Goal: Transaction & Acquisition: Purchase product/service

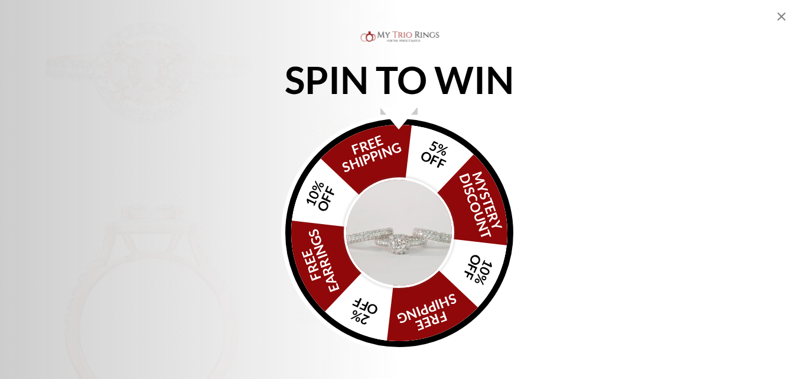
scroll to position [413, 0]
click at [394, 220] on img "Alia popup" at bounding box center [399, 232] width 111 height 111
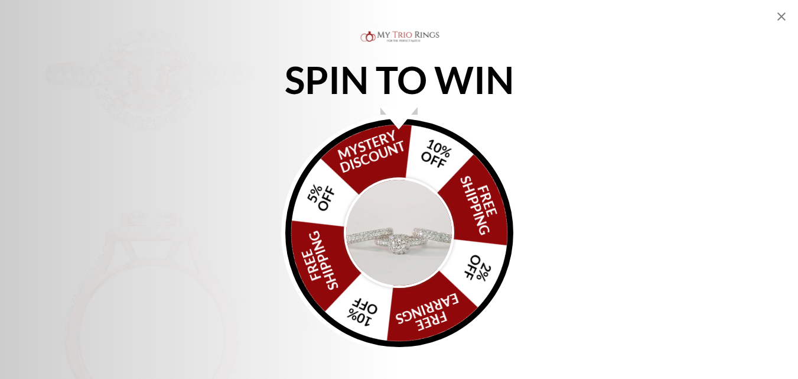
click at [396, 217] on img "Alia popup" at bounding box center [399, 232] width 111 height 111
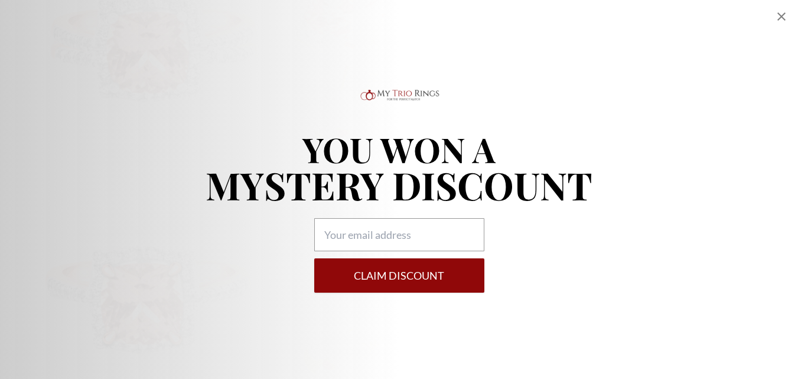
scroll to position [177, 0]
drag, startPoint x: 448, startPoint y: 279, endPoint x: 430, endPoint y: 268, distance: 21.0
click at [448, 279] on button "Claim DISCOUNT" at bounding box center [399, 275] width 170 height 34
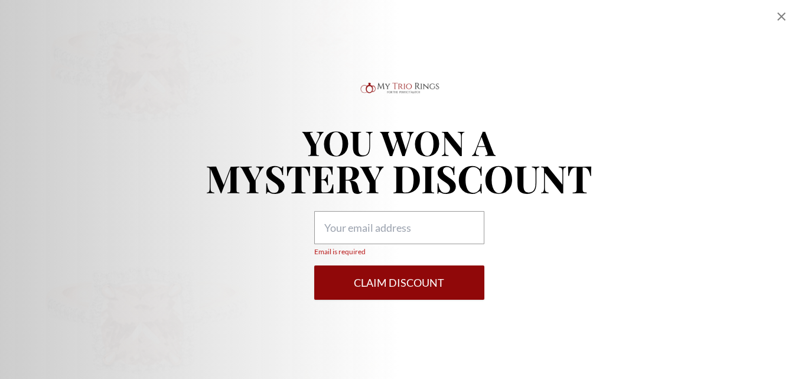
click at [371, 285] on button "Claim DISCOUNT" at bounding box center [399, 282] width 170 height 34
click at [372, 283] on button "Claim DISCOUNT" at bounding box center [399, 282] width 170 height 34
click at [779, 15] on icon "Close popup" at bounding box center [781, 16] width 8 height 8
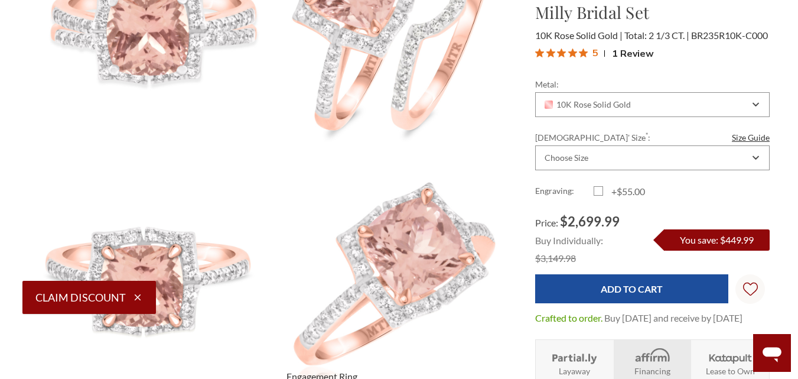
scroll to position [236, 0]
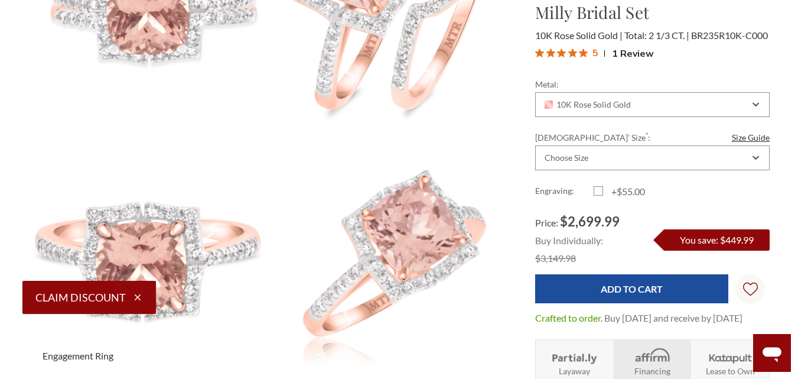
drag, startPoint x: 136, startPoint y: 295, endPoint x: 177, endPoint y: 286, distance: 41.8
click at [136, 295] on icon "button" at bounding box center [138, 297] width 6 height 6
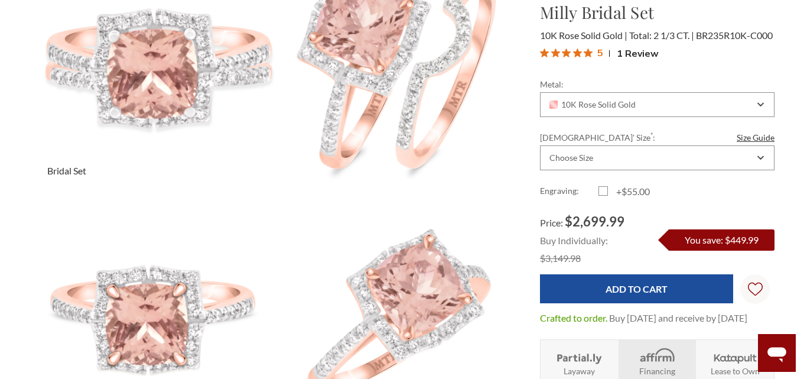
scroll to position [118, 0]
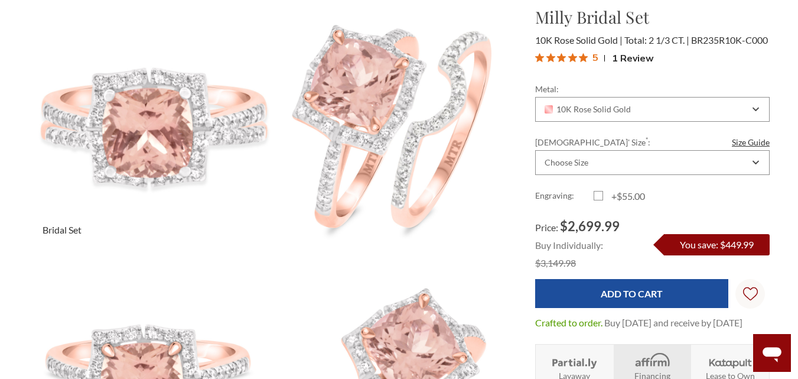
click at [161, 151] on img at bounding box center [150, 126] width 267 height 267
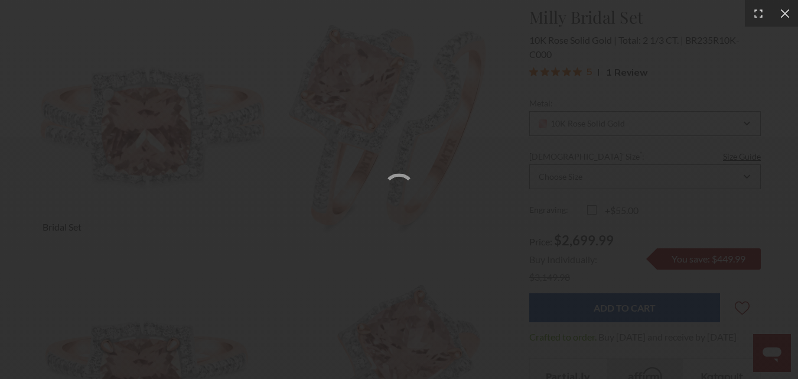
scroll to position [10, 10]
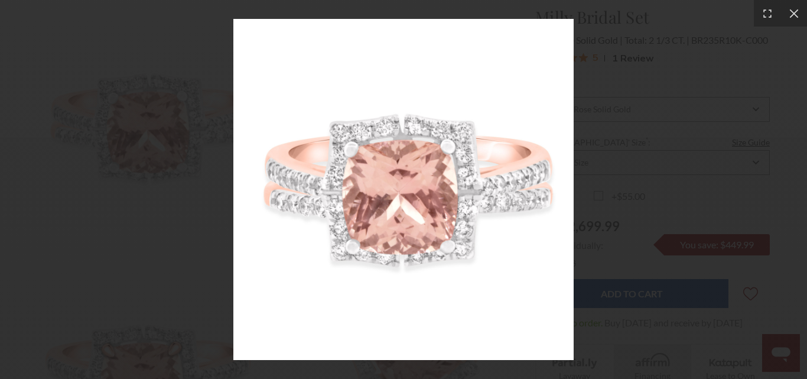
click at [559, 203] on img at bounding box center [403, 189] width 341 height 341
click at [730, 65] on div at bounding box center [403, 189] width 807 height 379
click at [797, 9] on icon at bounding box center [794, 14] width 12 height 12
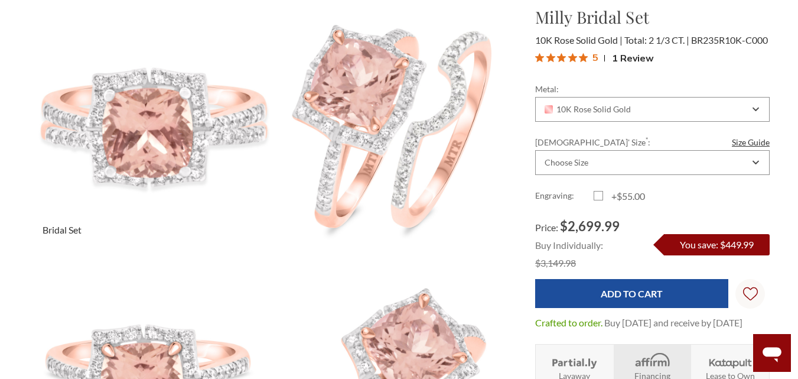
click at [191, 135] on img at bounding box center [150, 126] width 267 height 267
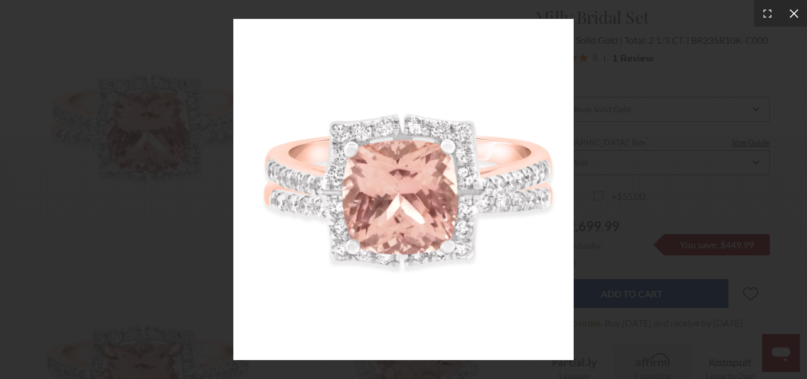
click at [791, 13] on icon at bounding box center [794, 14] width 12 height 12
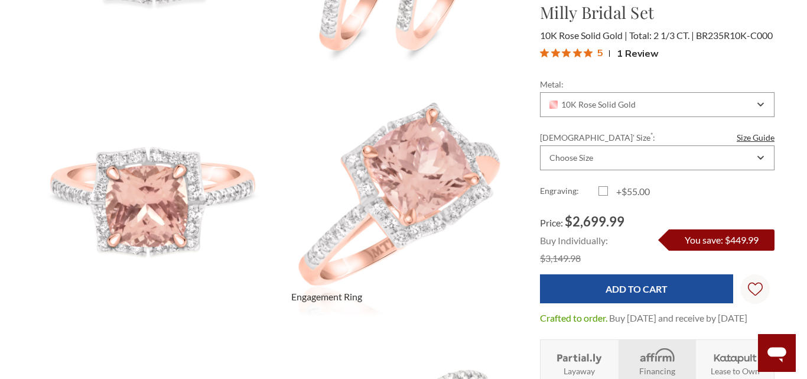
scroll to position [236, 0]
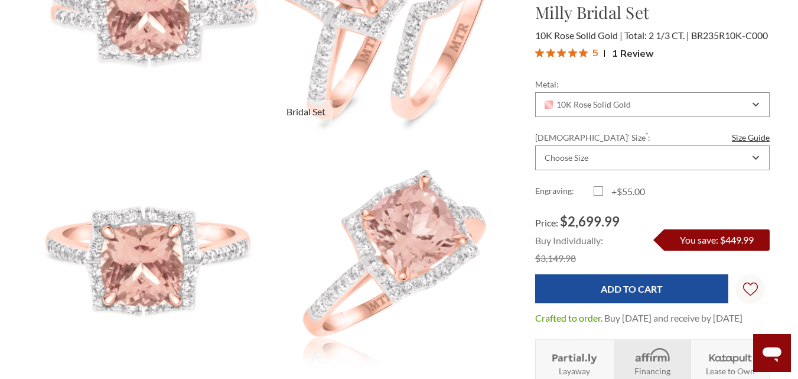
click at [370, 69] on img at bounding box center [393, 8] width 267 height 267
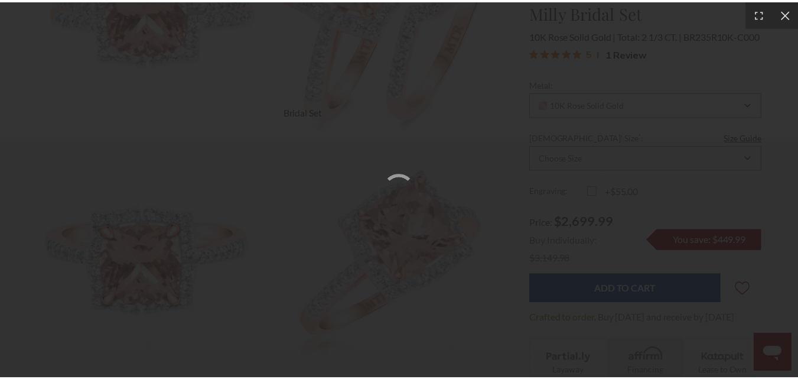
scroll to position [10, 10]
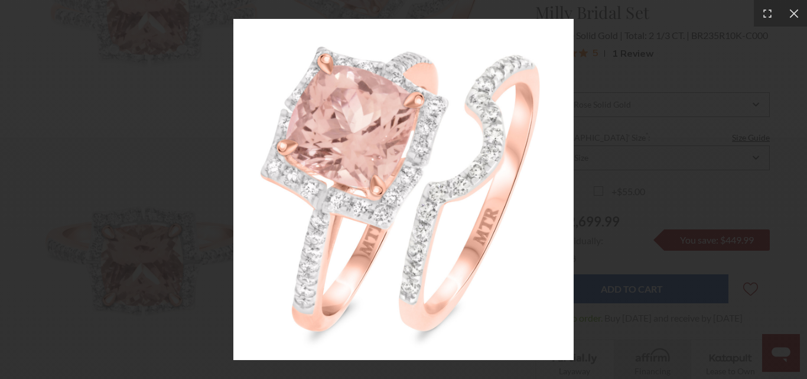
click at [369, 191] on img at bounding box center [403, 189] width 341 height 341
click at [791, 8] on icon at bounding box center [794, 14] width 12 height 12
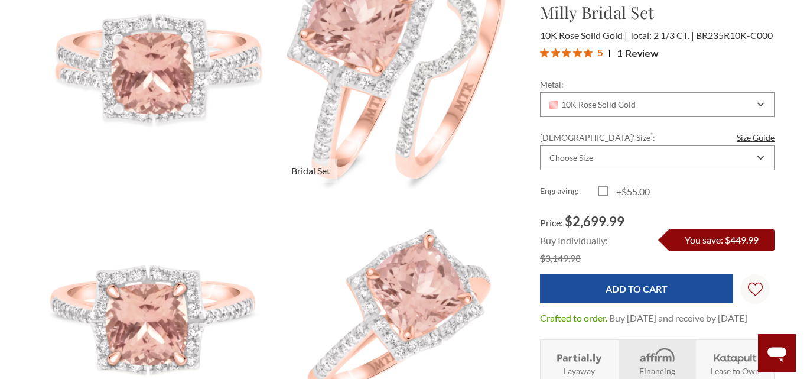
scroll to position [118, 0]
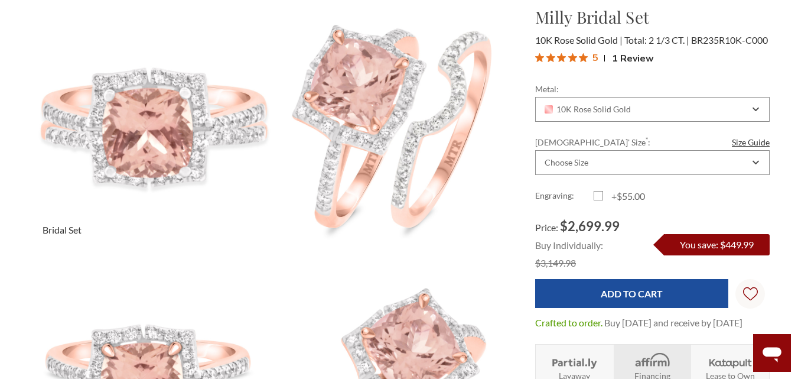
click at [150, 113] on img at bounding box center [150, 126] width 267 height 267
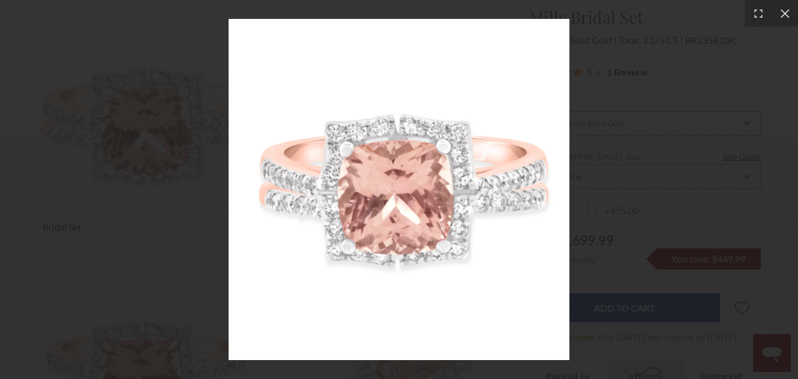
scroll to position [10, 10]
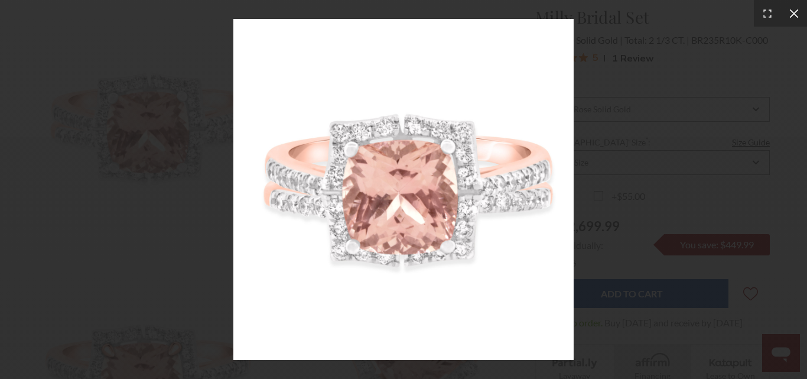
click at [791, 15] on icon at bounding box center [794, 14] width 12 height 12
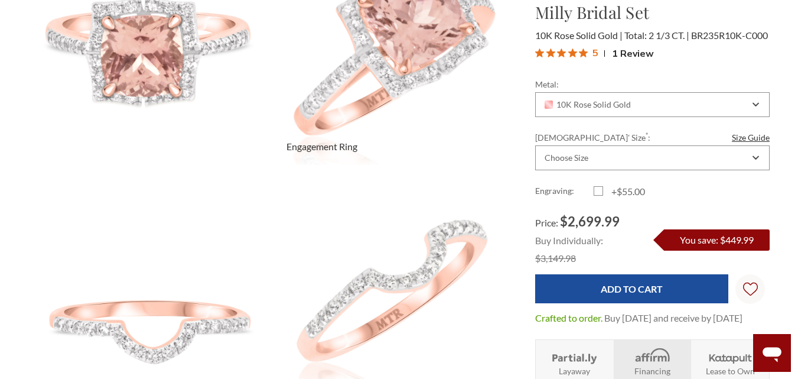
scroll to position [472, 0]
